Goal: Information Seeking & Learning: Learn about a topic

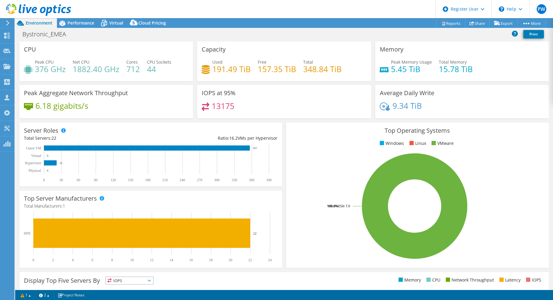
select select "USD"
click at [86, 25] on span "Performance" at bounding box center [81, 23] width 27 height 6
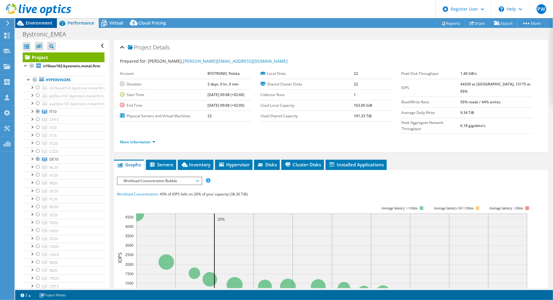
click at [29, 24] on span "Environment" at bounding box center [39, 23] width 27 height 6
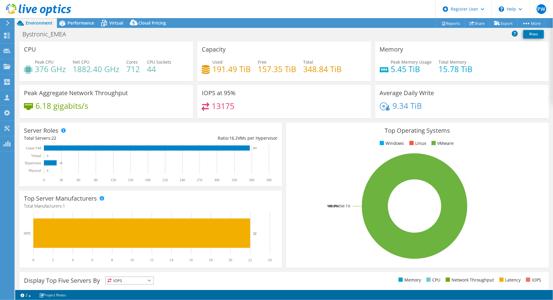
click at [178, 32] on div "Bystronic_EMEA Print" at bounding box center [284, 33] width 538 height 11
click at [134, 34] on div "Bystronic_EMEA Print" at bounding box center [284, 33] width 538 height 11
click at [139, 38] on div "Bystronic_EMEA Print" at bounding box center [284, 33] width 538 height 11
click at [136, 33] on div "Bystronic_EMEA Print" at bounding box center [284, 33] width 538 height 11
drag, startPoint x: 65, startPoint y: 34, endPoint x: 17, endPoint y: 36, distance: 48.2
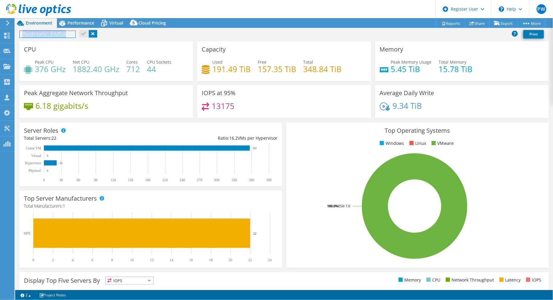
click at [17, 36] on div "Bystronic_EMEA Print" at bounding box center [284, 33] width 538 height 11
click at [117, 37] on div "Bystronic_EMEA Print" at bounding box center [284, 33] width 538 height 11
click at [94, 33] on link at bounding box center [93, 34] width 8 height 8
click at [84, 25] on span "Performance" at bounding box center [81, 23] width 27 height 6
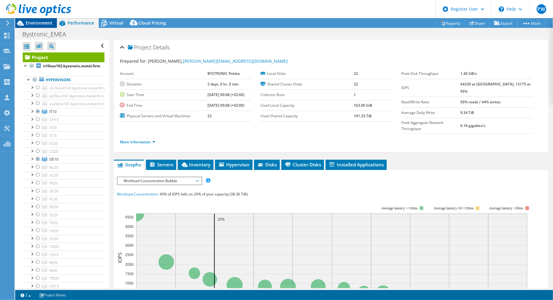
click at [46, 25] on span "Environment" at bounding box center [39, 23] width 27 height 6
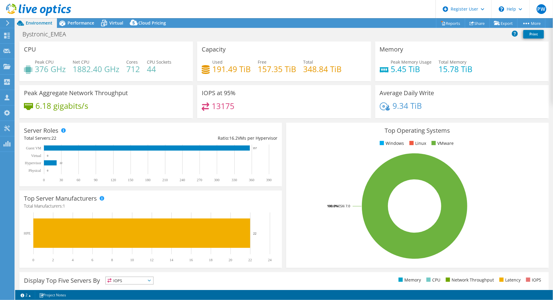
click at [90, 35] on div "Bystronic_EMEA Print" at bounding box center [284, 33] width 538 height 11
click at [280, 191] on div "Top Server Manufacturers Manufacturers are shown for physical servers and hyper…" at bounding box center [150, 228] width 267 height 81
click at [338, 120] on div "Top Operating Systems Windows Linux VMware 100.0% ESXi 7.0" at bounding box center [417, 194] width 267 height 149
click at [415, 34] on div "Bystronic_EMEA Print" at bounding box center [284, 33] width 538 height 11
click at [416, 35] on div "Bystronic_EMEA Print" at bounding box center [284, 33] width 538 height 11
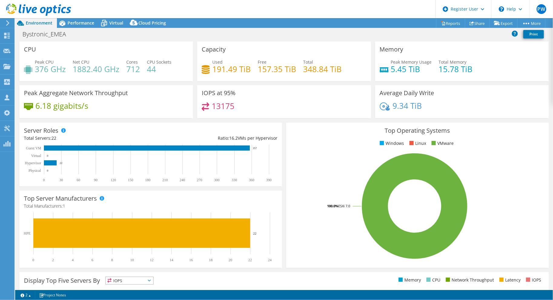
click at [416, 35] on div "Bystronic_EMEA Print" at bounding box center [284, 33] width 538 height 11
click at [417, 35] on div "Bystronic_EMEA Print" at bounding box center [284, 33] width 538 height 11
click at [79, 23] on span "Performance" at bounding box center [81, 23] width 27 height 6
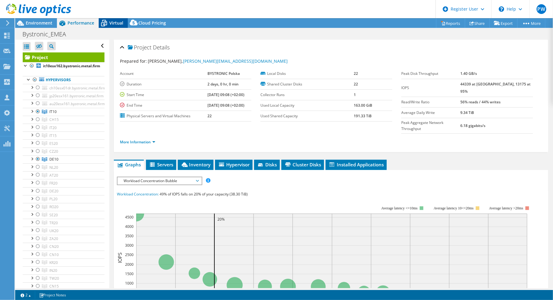
click at [114, 22] on span "Virtual" at bounding box center [116, 23] width 14 height 6
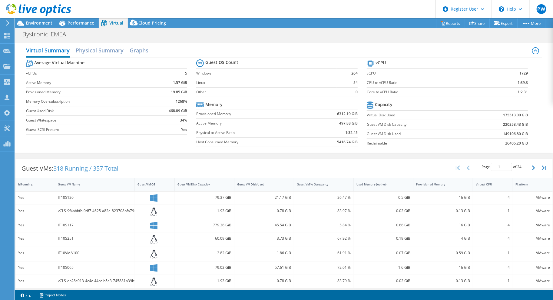
scroll to position [61, 0]
click at [486, 38] on div "Bystronic_EMEA Print" at bounding box center [284, 33] width 538 height 11
click at [431, 156] on div "Guest VMs: 318 Running / 357 Total Page 1 of 24 5 rows 10 rows 20 rows 25 rows …" at bounding box center [284, 278] width 538 height 244
click at [76, 24] on span "Performance" at bounding box center [81, 23] width 27 height 6
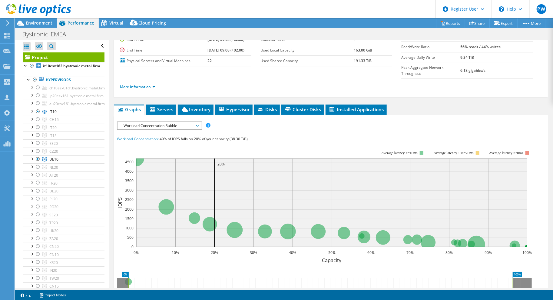
scroll to position [0, 0]
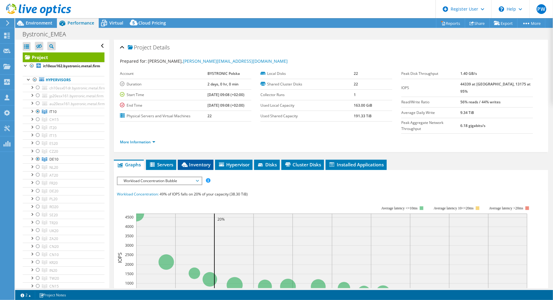
click at [202, 161] on span "Inventory" at bounding box center [196, 164] width 30 height 6
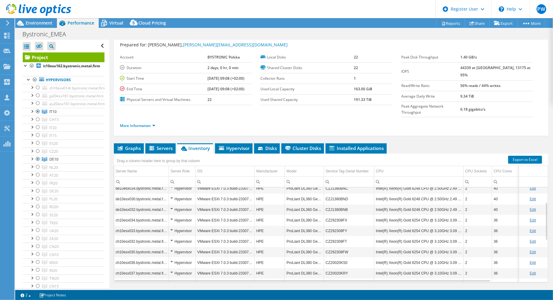
scroll to position [21, 0]
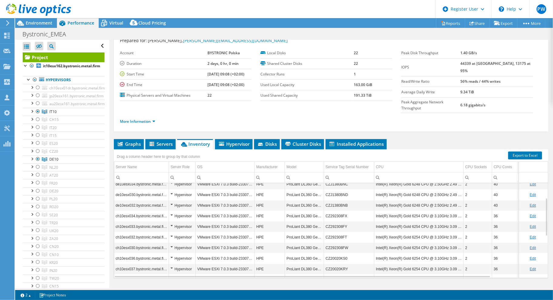
click at [457, 210] on td "Intel(R) Xeon(R) Gold 6254 CPU @ 3.10GHz 3.09 GHz" at bounding box center [418, 215] width 89 height 11
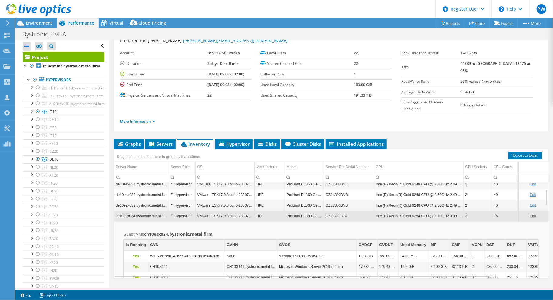
click at [457, 210] on td "Intel(R) Xeon(R) Gold 6254 CPU @ 3.10GHz 3.09 GHz" at bounding box center [418, 215] width 89 height 11
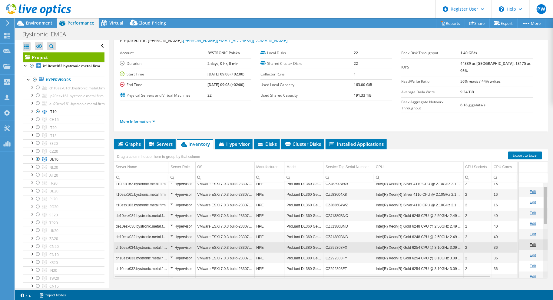
scroll to position [0, 0]
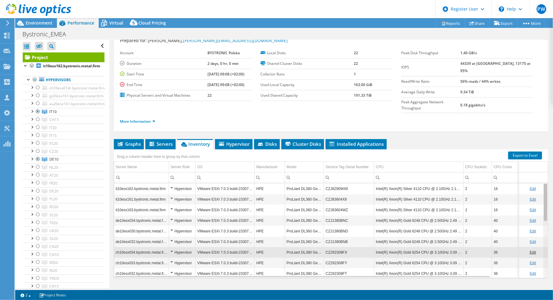
drag, startPoint x: 543, startPoint y: 204, endPoint x: 541, endPoint y: 172, distance: 31.5
click at [541, 172] on body "PW Dell User [PERSON_NAME] [PERSON_NAME][EMAIL_ADDRESS][PERSON_NAME][DOMAIN_NAM…" at bounding box center [276, 150] width 553 height 300
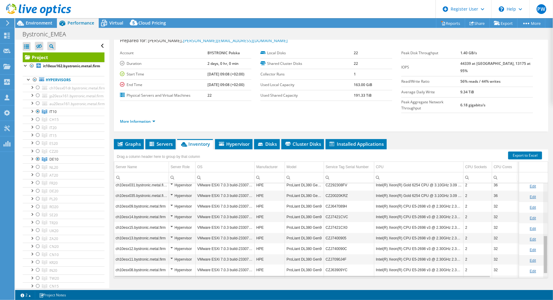
scroll to position [140, 0]
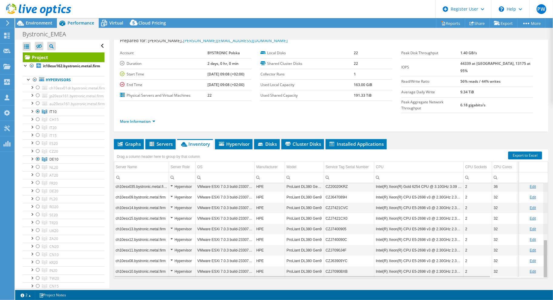
drag, startPoint x: 541, startPoint y: 172, endPoint x: 543, endPoint y: 241, distance: 69.0
click at [543, 241] on body "PW Dell User [PERSON_NAME] [PERSON_NAME][EMAIL_ADDRESS][PERSON_NAME][DOMAIN_NAM…" at bounding box center [276, 150] width 553 height 300
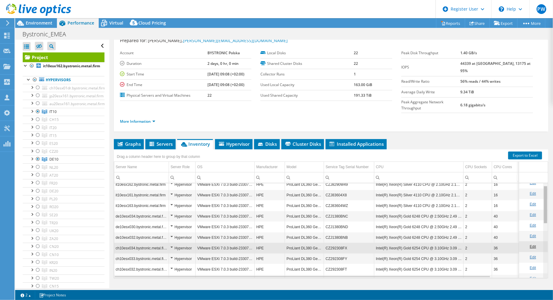
scroll to position [0, 0]
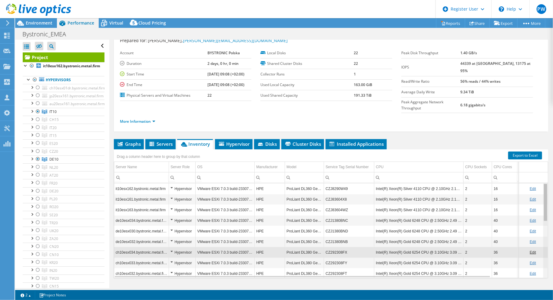
drag, startPoint x: 541, startPoint y: 243, endPoint x: 542, endPoint y: 171, distance: 71.5
click at [542, 171] on body "PW Dell User [PERSON_NAME] [PERSON_NAME][EMAIL_ADDRESS][PERSON_NAME][DOMAIN_NAM…" at bounding box center [276, 150] width 553 height 300
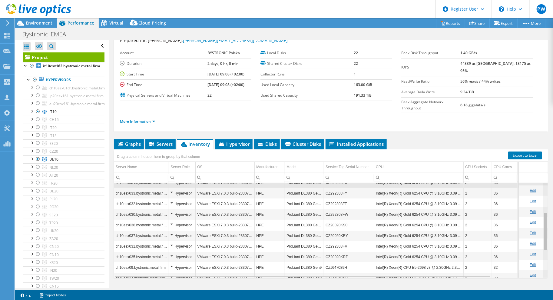
scroll to position [75, 0]
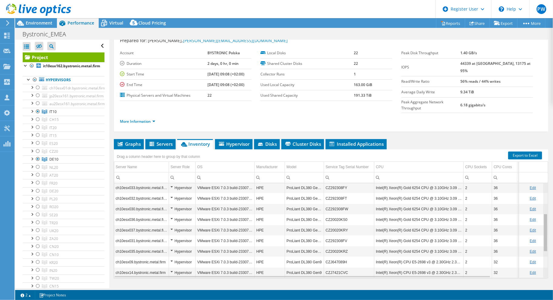
drag, startPoint x: 541, startPoint y: 174, endPoint x: 543, endPoint y: 209, distance: 34.2
click at [543, 209] on body "PW Dell User [PERSON_NAME] [PERSON_NAME][EMAIL_ADDRESS][PERSON_NAME][DOMAIN_NAM…" at bounding box center [276, 150] width 553 height 300
click at [236, 141] on span "Hypervisor" at bounding box center [233, 144] width 31 height 6
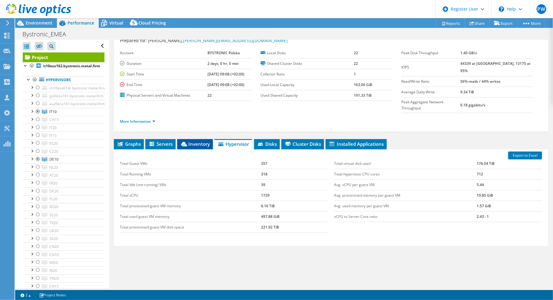
click at [196, 141] on span "Inventory" at bounding box center [195, 144] width 30 height 6
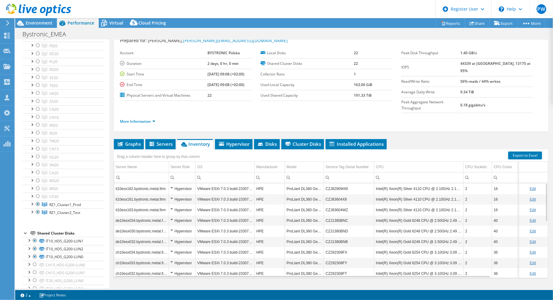
scroll to position [123, 0]
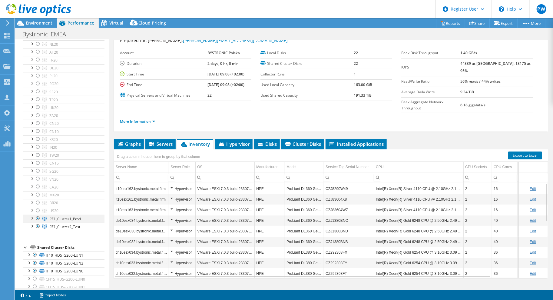
click at [34, 215] on div at bounding box center [32, 218] width 6 height 6
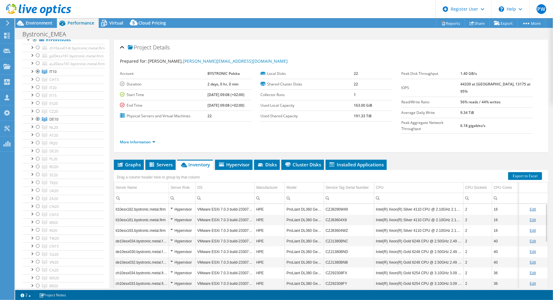
scroll to position [0, 0]
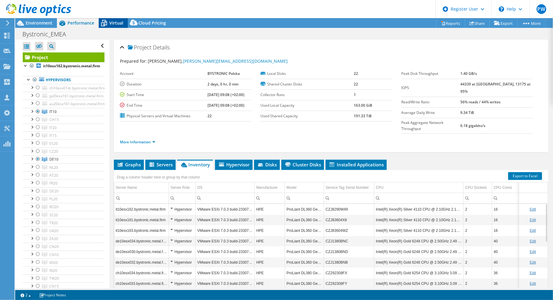
click at [107, 22] on icon at bounding box center [104, 23] width 11 height 11
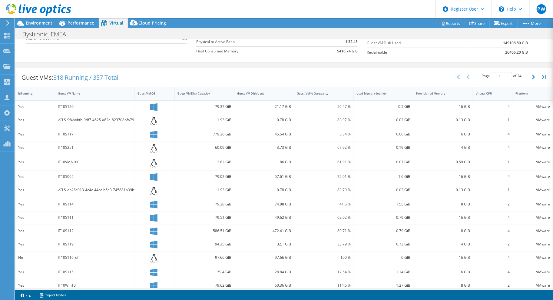
scroll to position [110, 0]
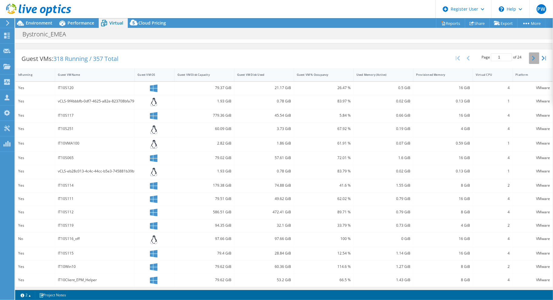
click at [530, 56] on button "button" at bounding box center [534, 58] width 10 height 12
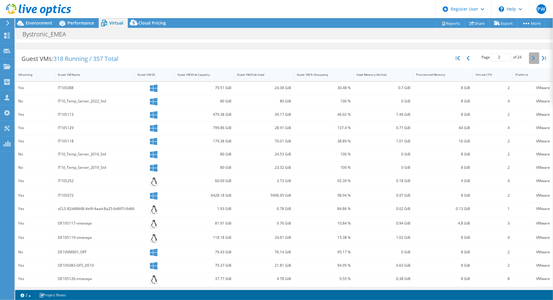
click at [530, 56] on button "button" at bounding box center [534, 58] width 10 height 12
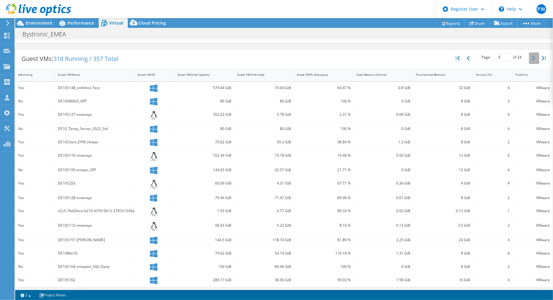
click at [530, 56] on button "button" at bounding box center [534, 58] width 10 height 12
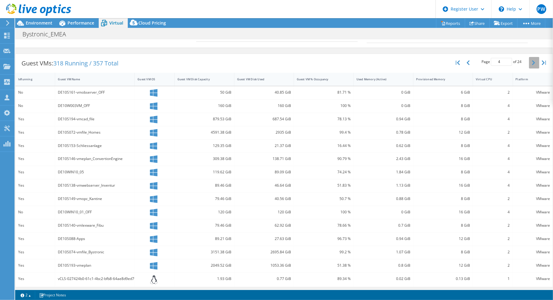
click at [532, 63] on icon "button" at bounding box center [533, 62] width 3 height 5
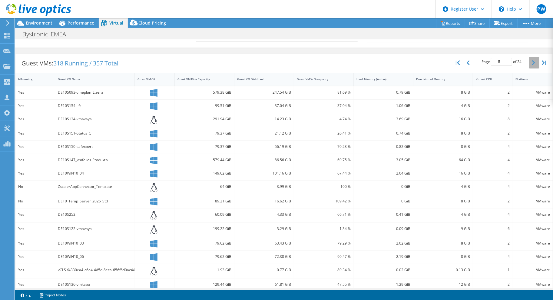
scroll to position [110, 0]
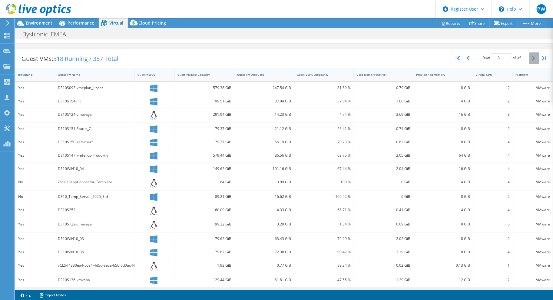
click at [532, 58] on icon "button" at bounding box center [533, 58] width 3 height 5
type input "6"
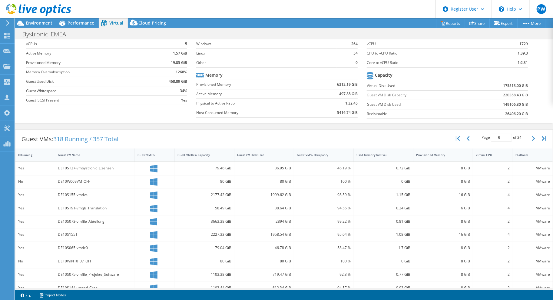
scroll to position [0, 0]
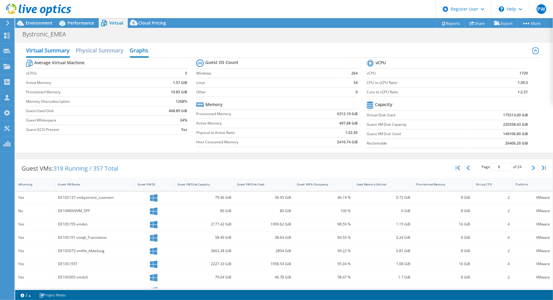
click at [140, 48] on h2 "Graphs" at bounding box center [139, 50] width 19 height 13
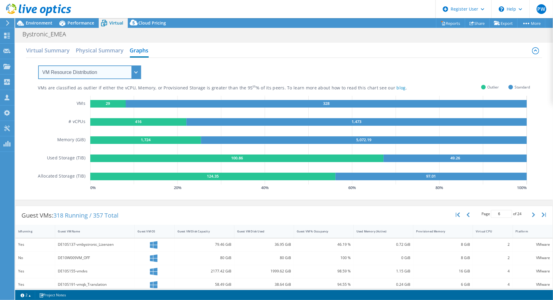
click at [130, 68] on select "VM Resource Distribution Provisioning Contrast Over Provisioning" at bounding box center [89, 72] width 103 height 14
select select "Over Provisioning"
click at [38, 65] on select "VM Resource Distribution Provisioning Contrast Over Provisioning" at bounding box center [89, 72] width 103 height 14
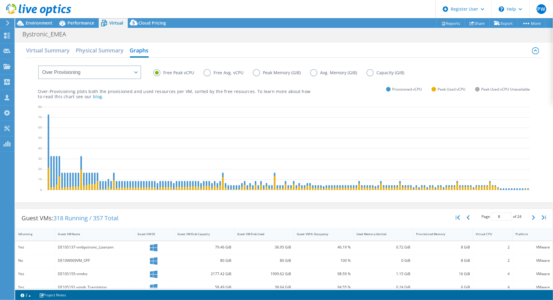
click at [253, 73] on label "Peak Memory (GiB)" at bounding box center [281, 72] width 57 height 7
click at [0, 0] on input "Peak Memory (GiB)" at bounding box center [0, 0] width 0 height 0
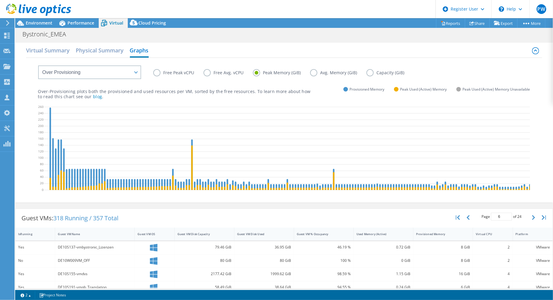
click at [175, 75] on label "Free Peak vCPU" at bounding box center [178, 72] width 50 height 7
click at [0, 0] on input "Free Peak vCPU" at bounding box center [0, 0] width 0 height 0
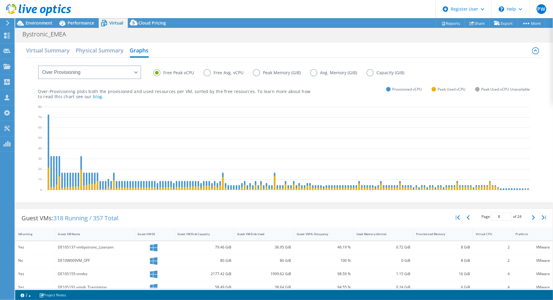
click at [236, 73] on label "Free Avg. vCPU" at bounding box center [227, 72] width 49 height 7
click at [0, 0] on input "Free Avg. vCPU" at bounding box center [0, 0] width 0 height 0
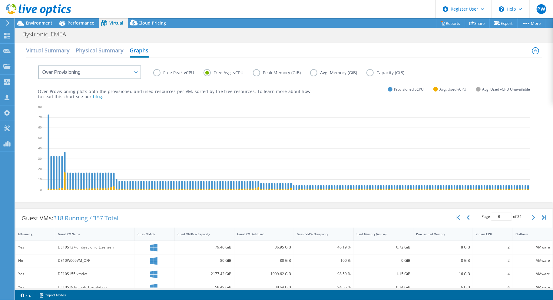
click at [366, 73] on label "Capacity (GiB)" at bounding box center [389, 72] width 47 height 7
click at [0, 0] on input "Capacity (GiB)" at bounding box center [0, 0] width 0 height 0
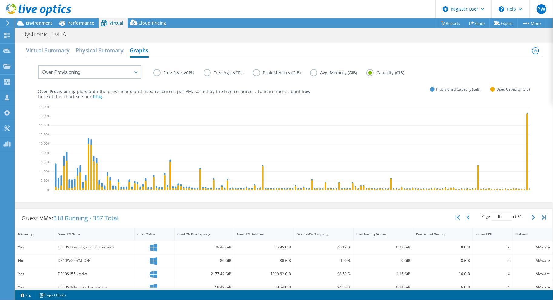
click at [336, 72] on label "Avg. Memory (GiB)" at bounding box center [338, 72] width 56 height 7
click at [0, 0] on input "Avg. Memory (GiB)" at bounding box center [0, 0] width 0 height 0
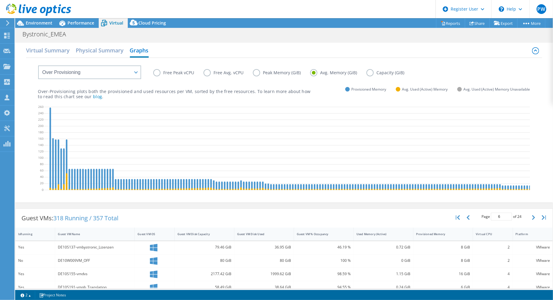
click at [275, 72] on label "Peak Memory (GiB)" at bounding box center [281, 72] width 57 height 7
click at [0, 0] on input "Peak Memory (GiB)" at bounding box center [0, 0] width 0 height 0
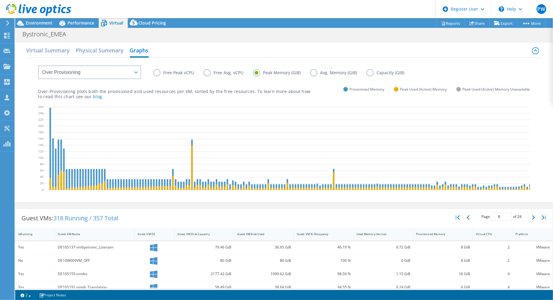
click at [234, 74] on label "Free Avg. vCPU" at bounding box center [227, 72] width 49 height 7
click at [0, 0] on input "Free Avg. vCPU" at bounding box center [0, 0] width 0 height 0
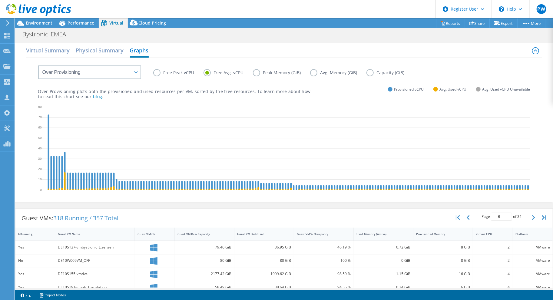
click at [183, 71] on label "Free Peak vCPU" at bounding box center [178, 72] width 50 height 7
click at [0, 0] on input "Free Peak vCPU" at bounding box center [0, 0] width 0 height 0
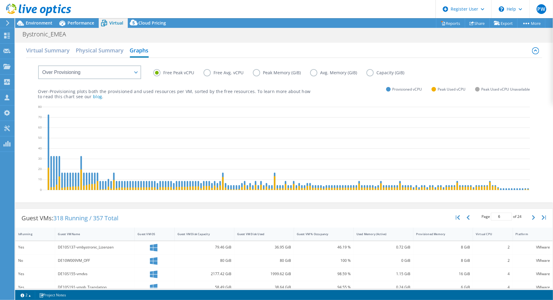
click at [335, 74] on label "Avg. Memory (GiB)" at bounding box center [338, 72] width 56 height 7
click at [0, 0] on input "Avg. Memory (GiB)" at bounding box center [0, 0] width 0 height 0
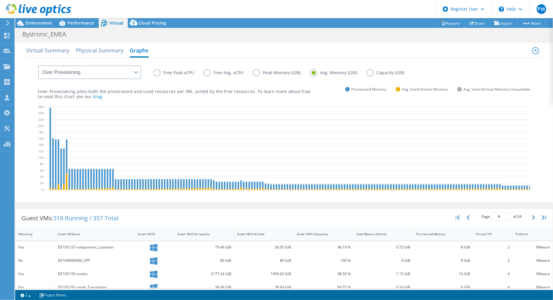
click at [389, 73] on label "Capacity (GiB)" at bounding box center [389, 72] width 47 height 7
click at [0, 0] on input "Capacity (GiB)" at bounding box center [0, 0] width 0 height 0
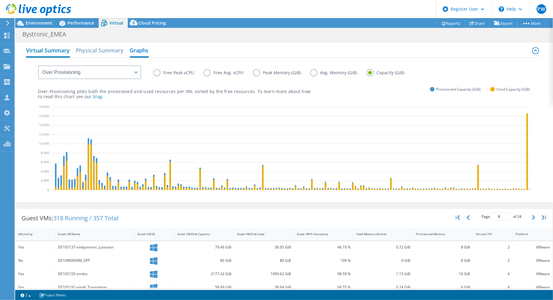
click at [45, 51] on h2 "Virtual Summary" at bounding box center [48, 50] width 44 height 13
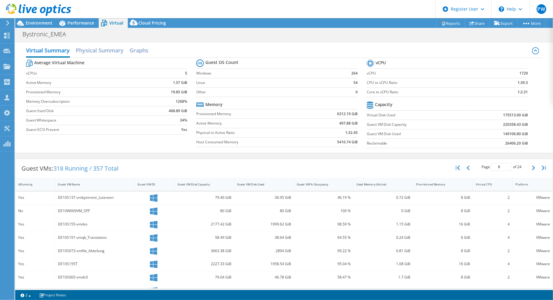
click at [252, 36] on div "Bystronic_EMEA Print" at bounding box center [284, 33] width 538 height 11
click at [140, 50] on h2 "Graphs" at bounding box center [139, 50] width 19 height 13
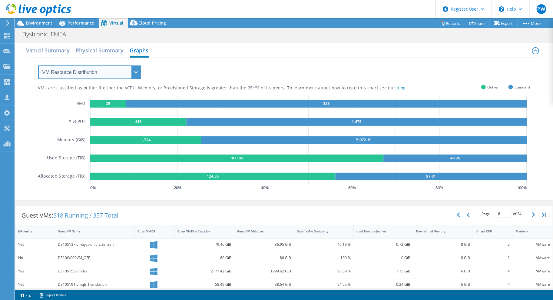
click at [134, 70] on select "VM Resource Distribution Provisioning Contrast Over Provisioning" at bounding box center [89, 72] width 103 height 14
select select "Provisioning Contrast"
click at [38, 65] on select "VM Resource Distribution Provisioning Contrast Over Provisioning" at bounding box center [89, 72] width 103 height 14
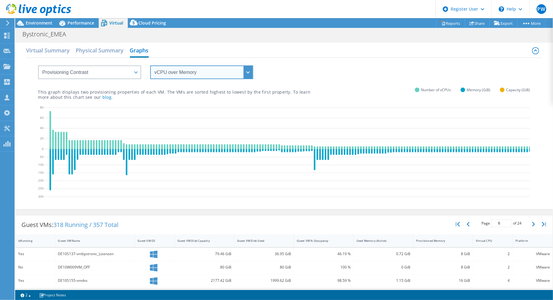
click at [195, 72] on select "vCPU over Memory vCPU over Capacity Memory over vCPU Memory over Capacity Capac…" at bounding box center [201, 72] width 103 height 14
select select "Memory over vCPU"
click at [150, 65] on select "vCPU over Memory vCPU over Capacity Memory over vCPU Memory over Capacity Capac…" at bounding box center [201, 72] width 103 height 14
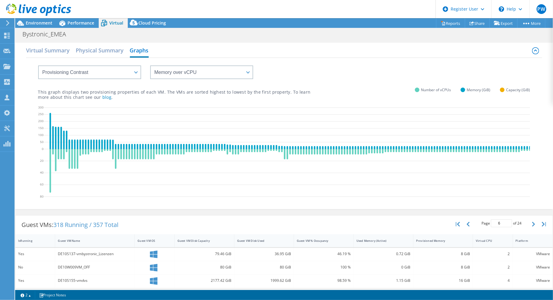
click at [29, 19] on div at bounding box center [35, 10] width 71 height 20
click at [31, 23] on span "Environment" at bounding box center [39, 23] width 27 height 6
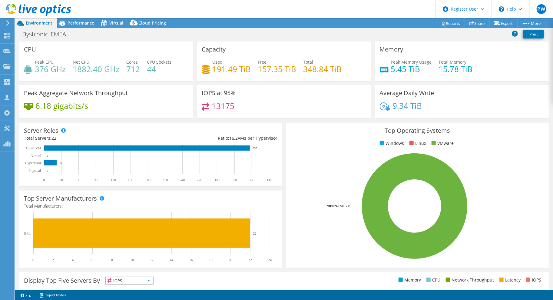
click at [327, 38] on div "Bystronic_EMEA Print" at bounding box center [284, 33] width 538 height 11
click at [313, 135] on div "Top Operating Systems Windows Linux VMware 100.0% ESXi 7.0" at bounding box center [417, 195] width 262 height 145
